Goal: Find specific page/section: Find specific page/section

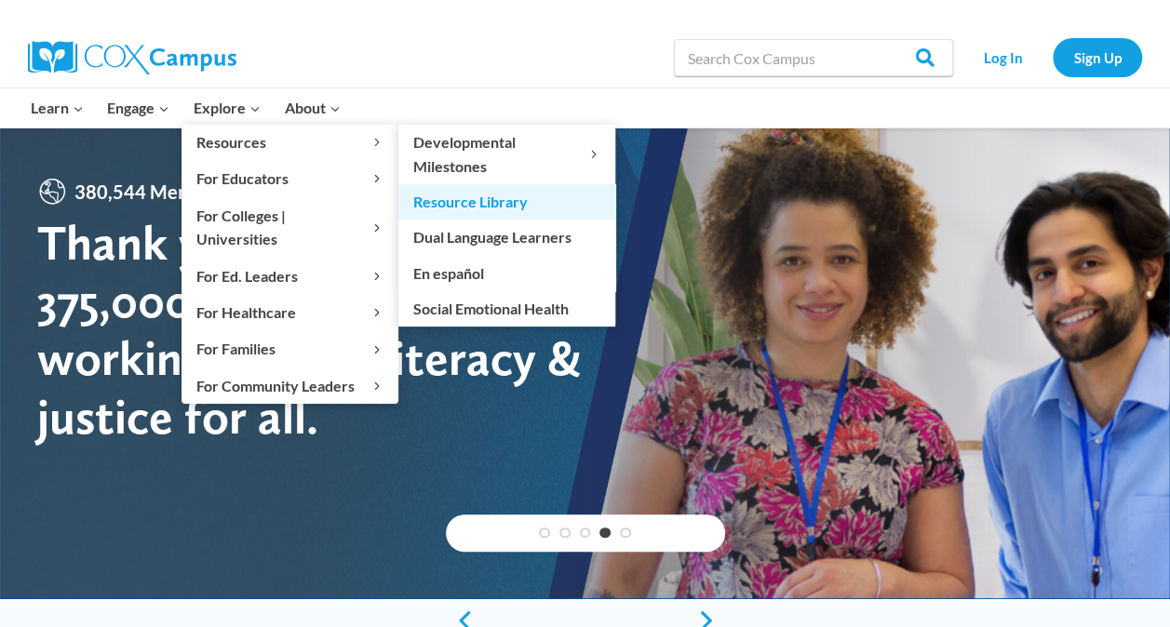
click at [464, 205] on link "Resource Library" at bounding box center [506, 201] width 217 height 35
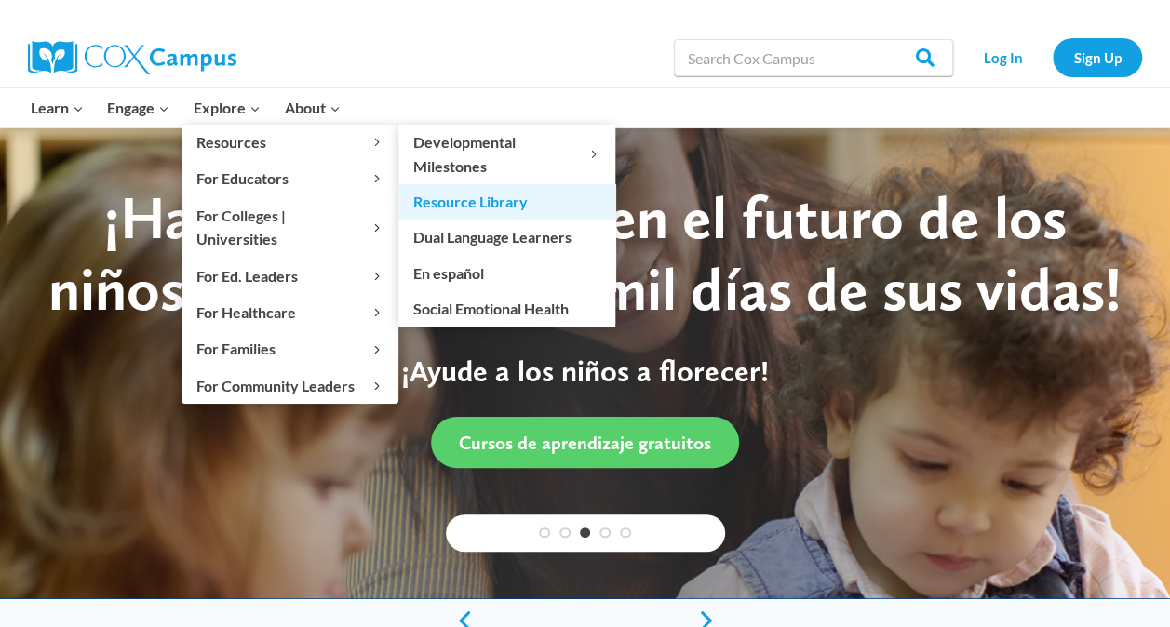
click at [495, 197] on link "Resource Library" at bounding box center [506, 201] width 217 height 35
